Goal: Task Accomplishment & Management: Use online tool/utility

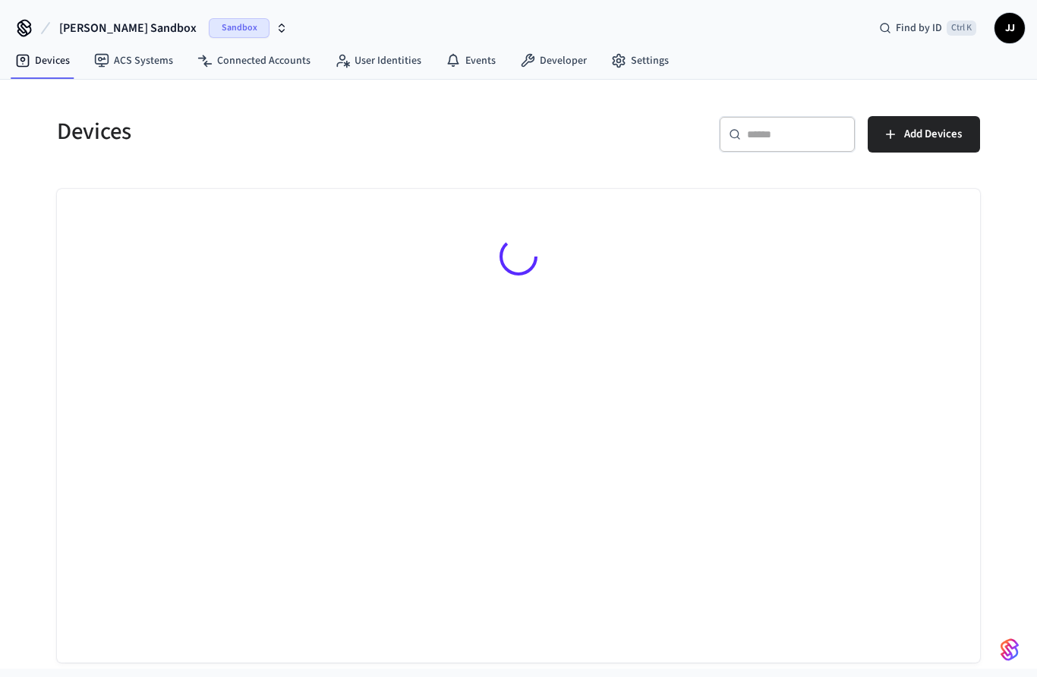
scroll to position [1, 0]
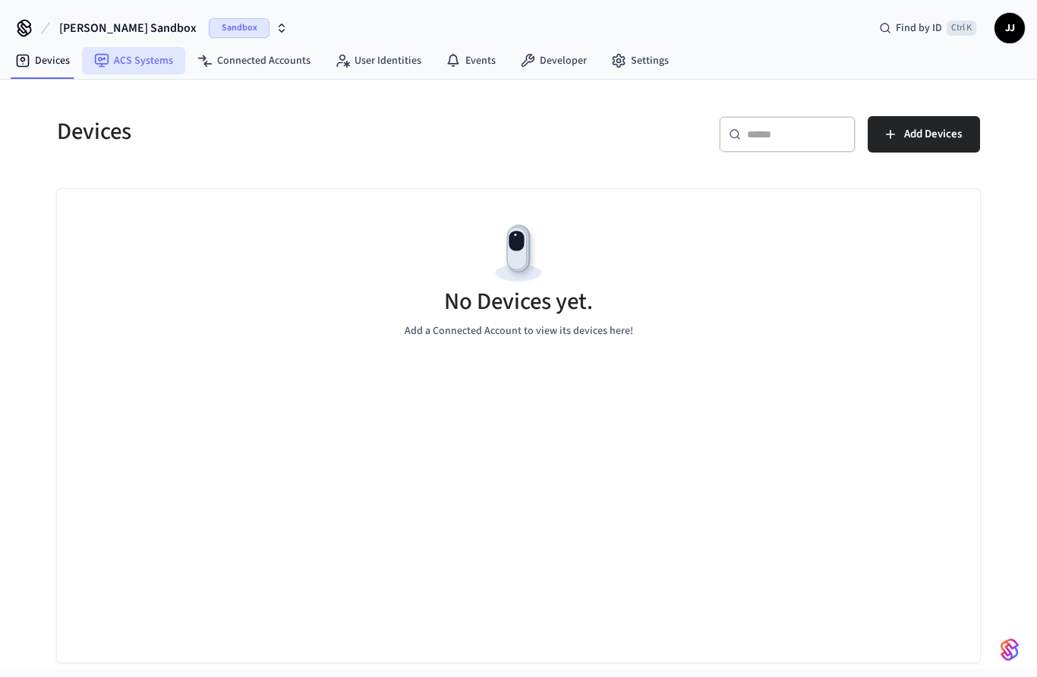
click at [124, 58] on link "ACS Systems" at bounding box center [133, 60] width 103 height 27
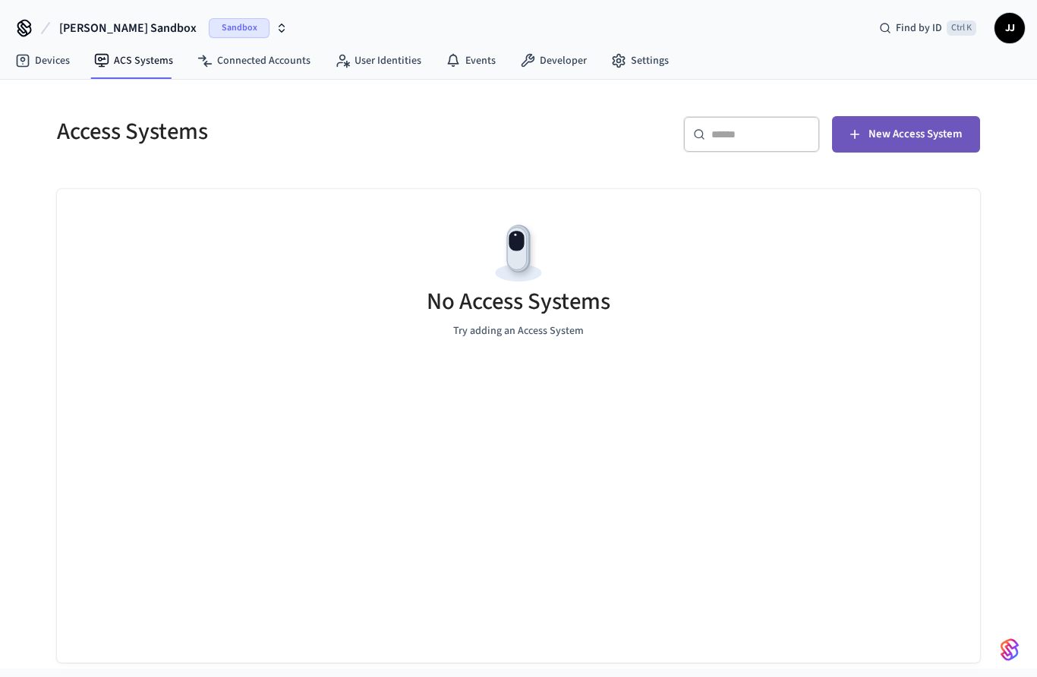
click at [926, 130] on span "New Access System" at bounding box center [914, 134] width 93 height 20
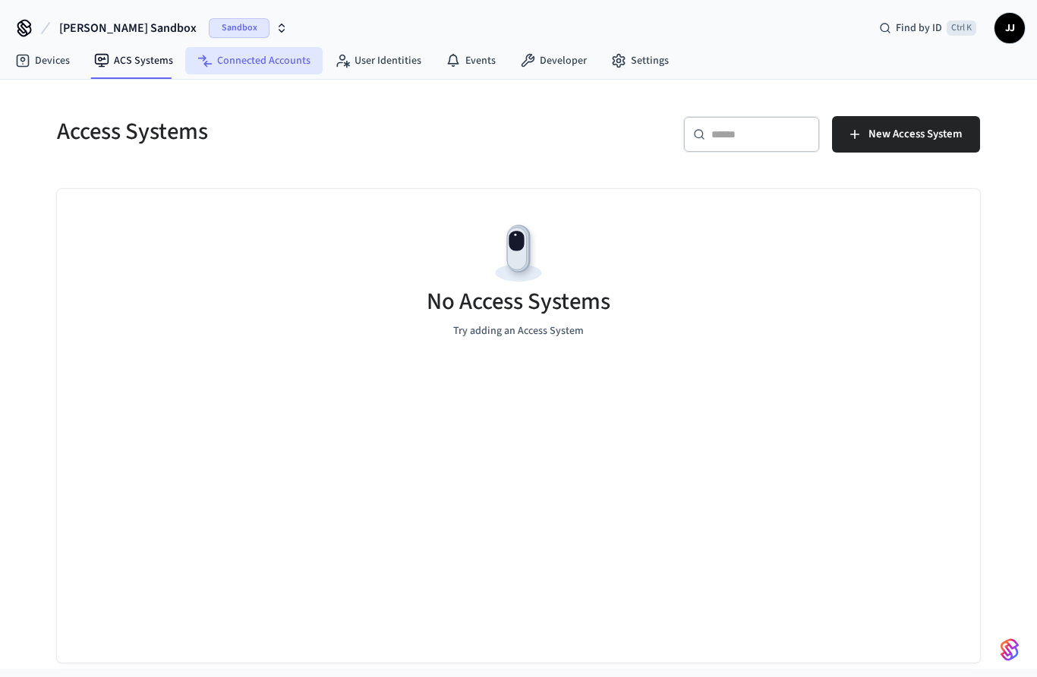
click at [268, 52] on link "Connected Accounts" at bounding box center [253, 60] width 137 height 27
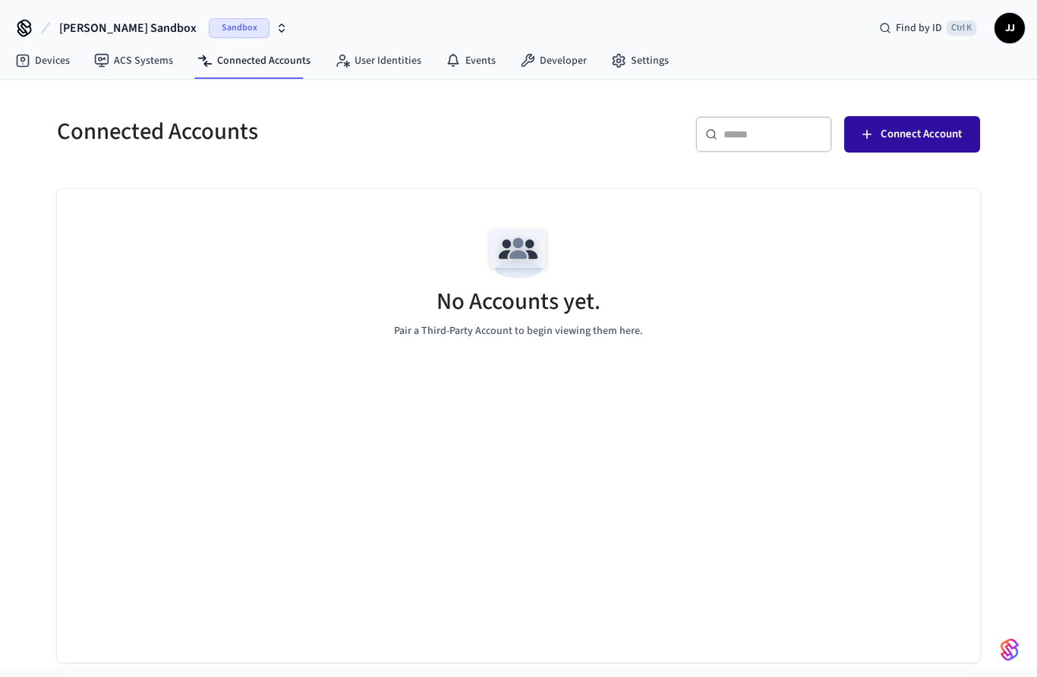
click at [924, 135] on span "Connect Account" at bounding box center [920, 134] width 81 height 20
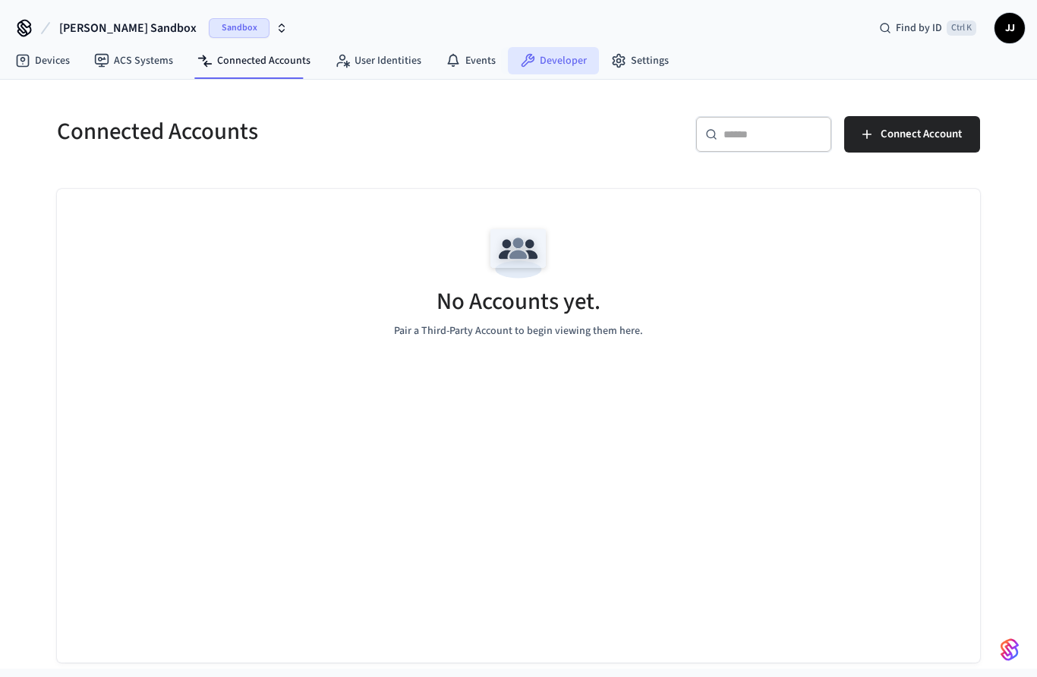
click at [553, 59] on link "Developer" at bounding box center [553, 60] width 91 height 27
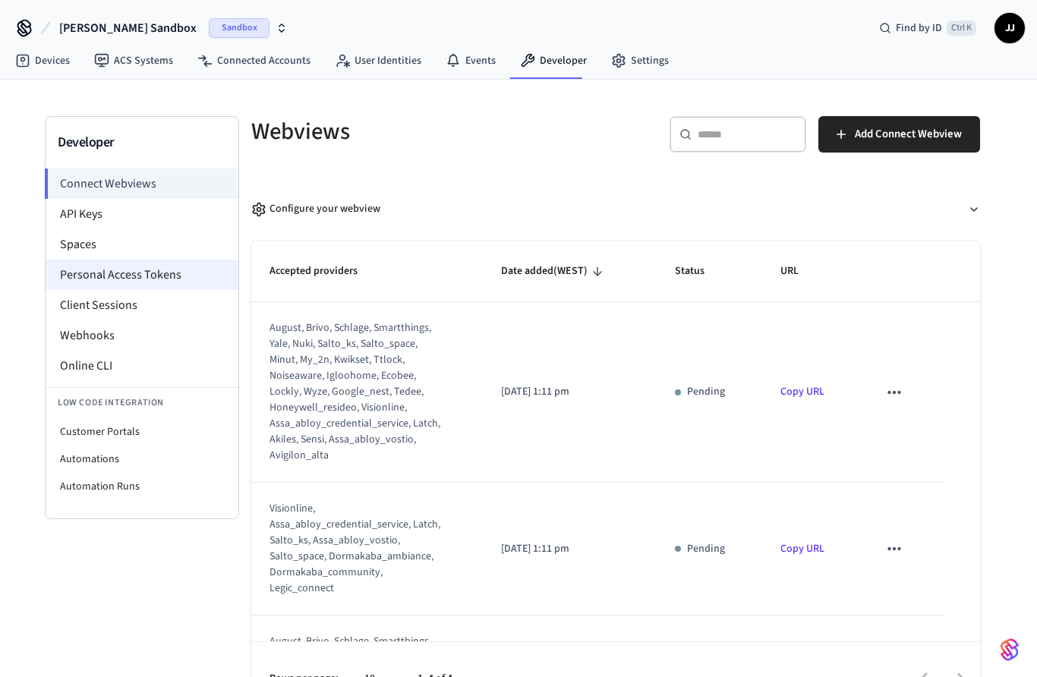
click at [74, 275] on li "Personal Access Tokens" at bounding box center [142, 275] width 193 height 30
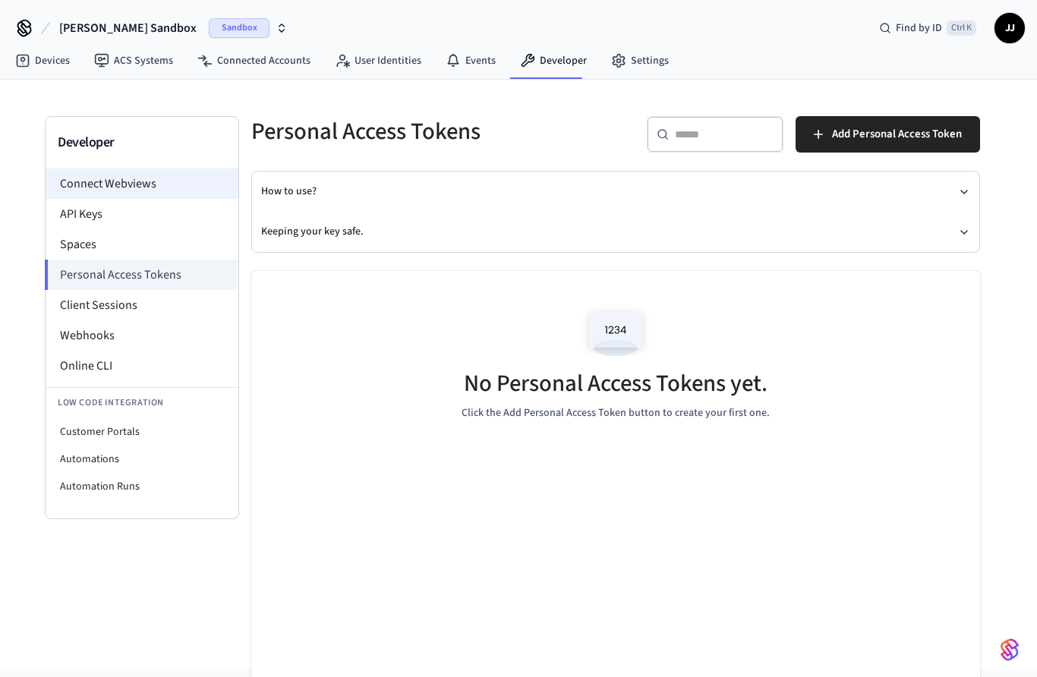
click at [80, 187] on li "Connect Webviews" at bounding box center [142, 183] width 193 height 30
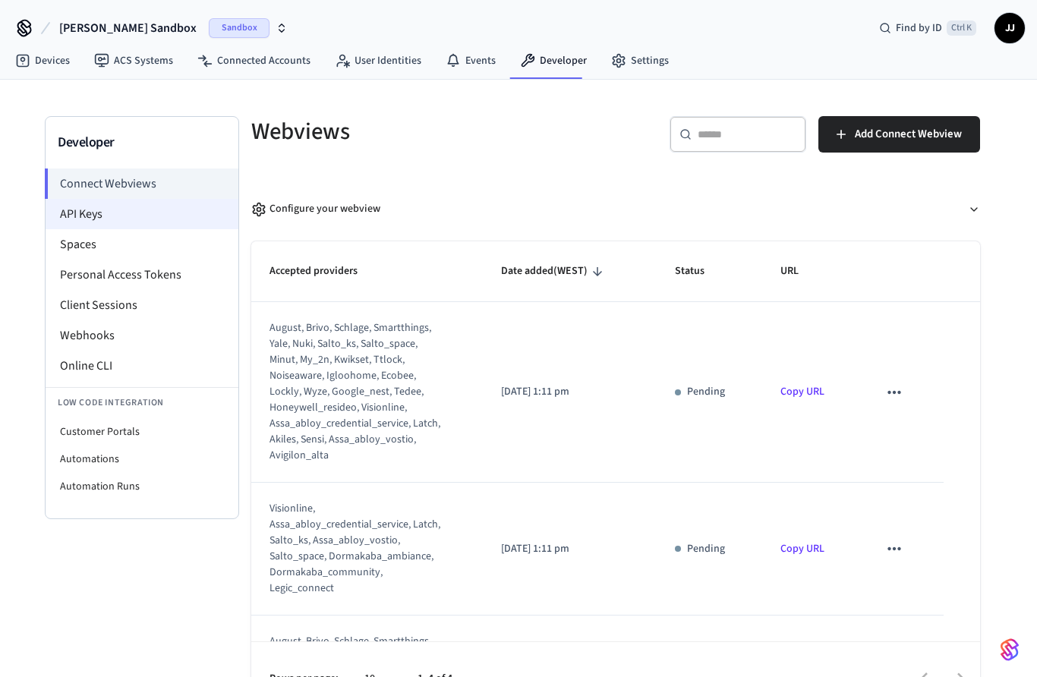
click at [65, 215] on li "API Keys" at bounding box center [142, 214] width 193 height 30
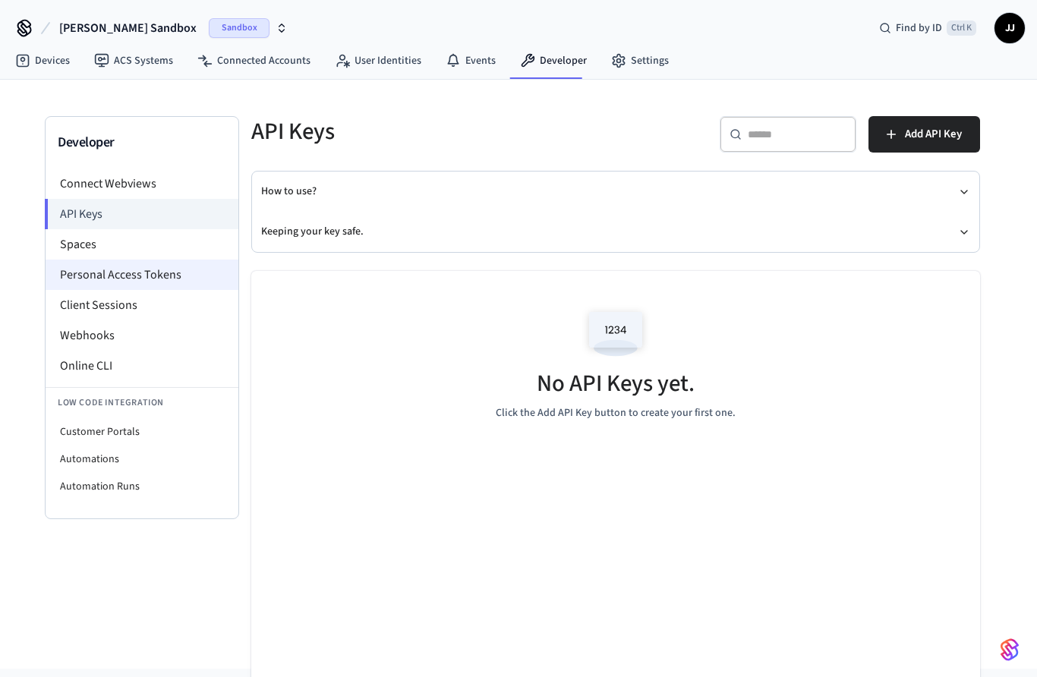
click at [80, 282] on li "Personal Access Tokens" at bounding box center [142, 275] width 193 height 30
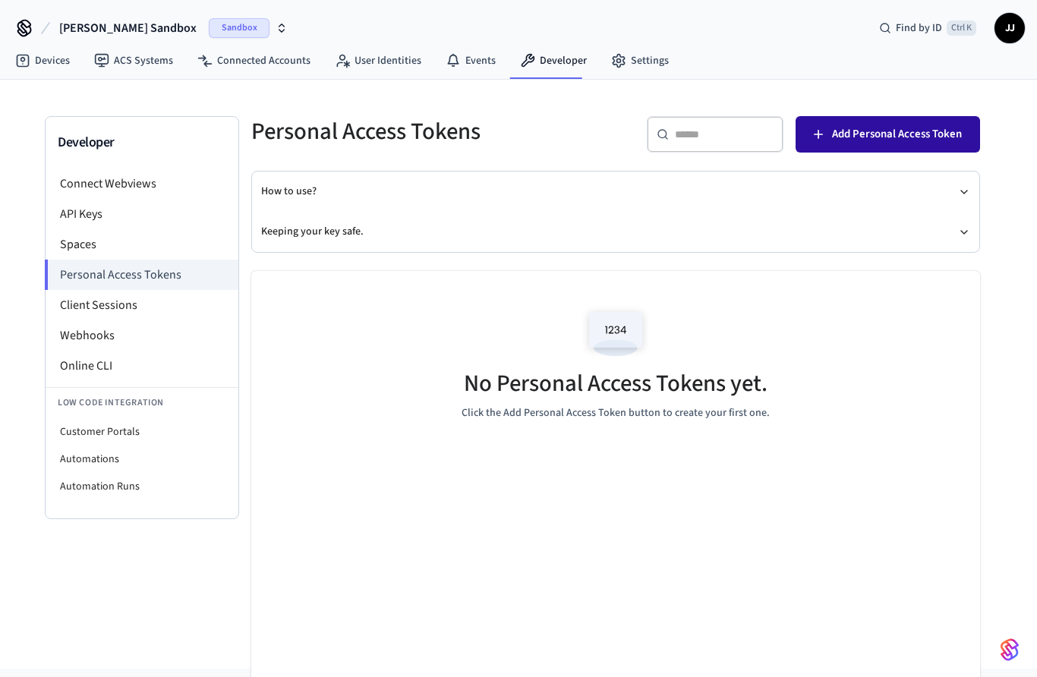
click at [931, 137] on span "Add Personal Access Token" at bounding box center [897, 134] width 130 height 20
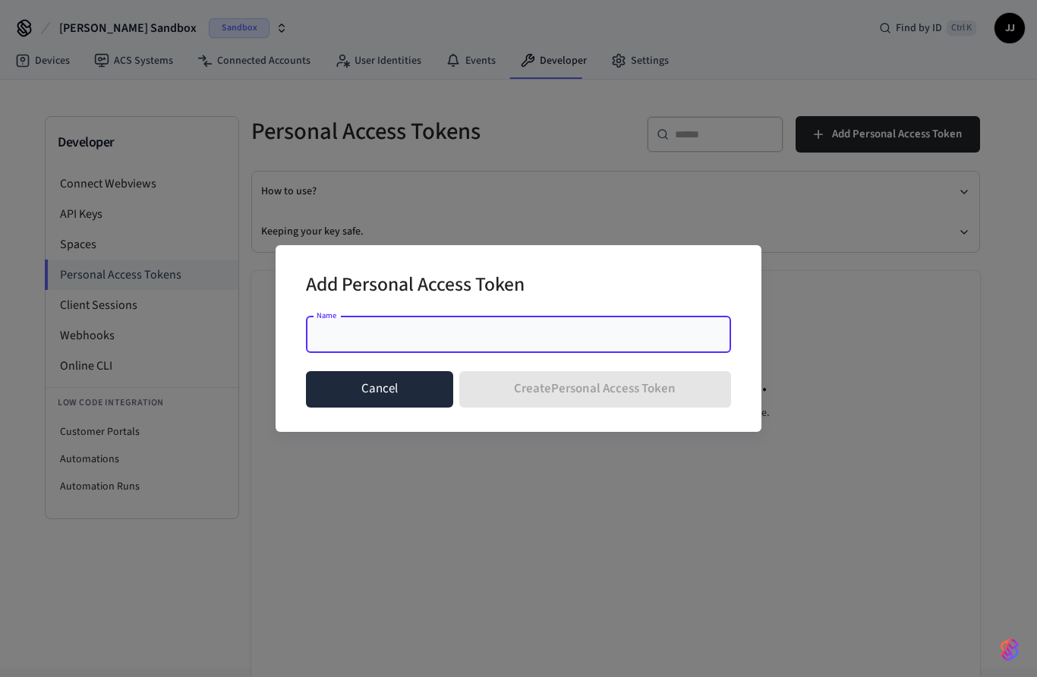
click at [399, 393] on button "Cancel" at bounding box center [379, 389] width 147 height 36
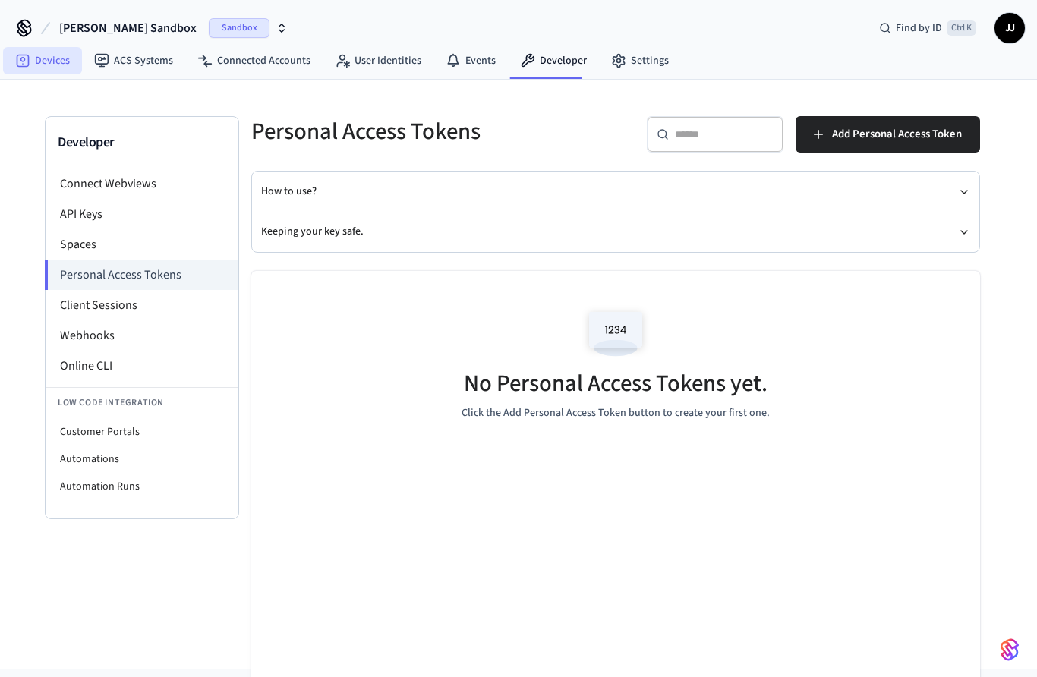
click at [40, 61] on link "Devices" at bounding box center [42, 60] width 79 height 27
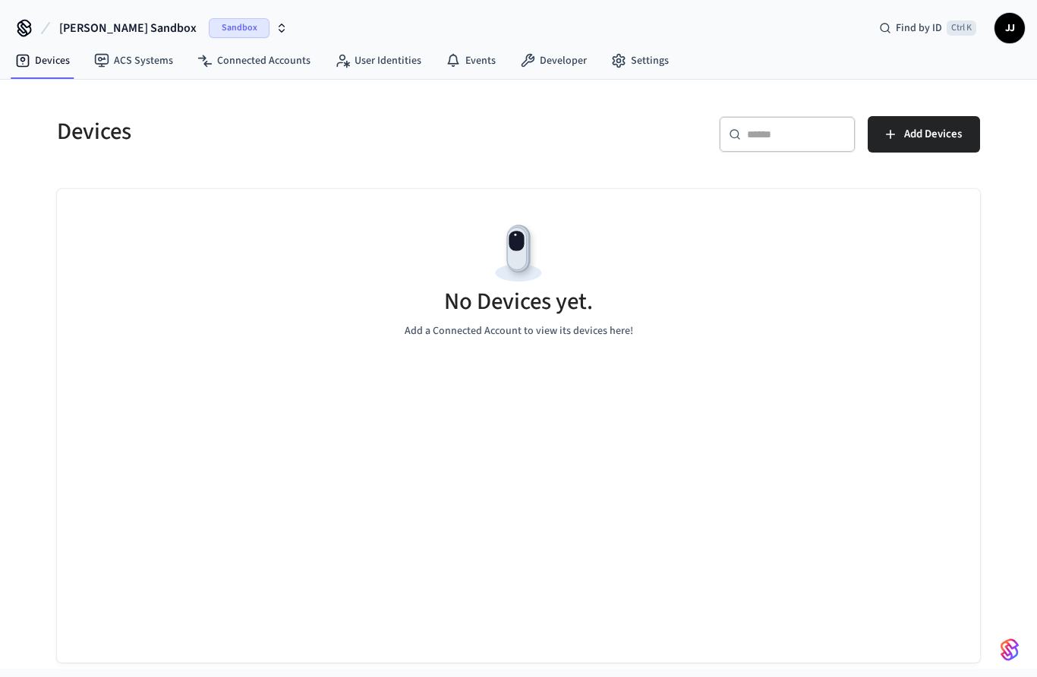
click at [794, 127] on input "text" at bounding box center [796, 134] width 99 height 15
type input "****"
